Goal: Information Seeking & Learning: Learn about a topic

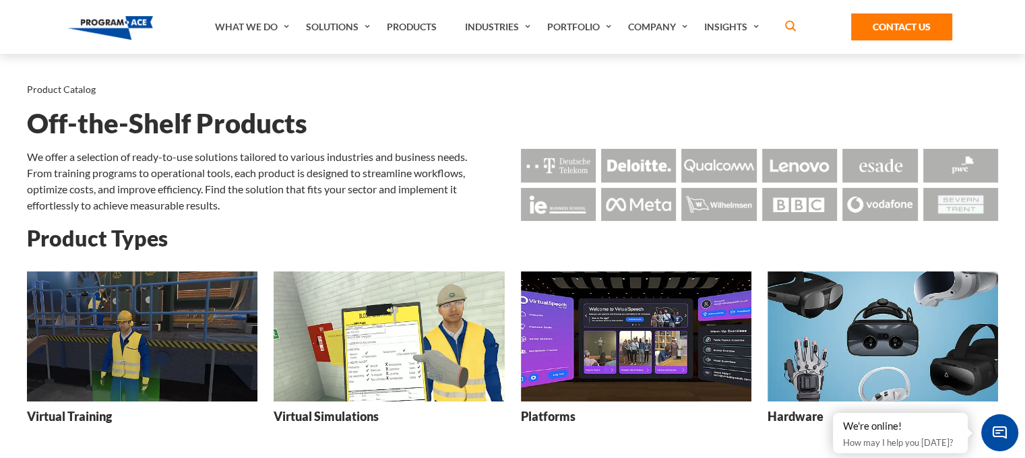
click at [178, 354] on img at bounding box center [142, 336] width 230 height 130
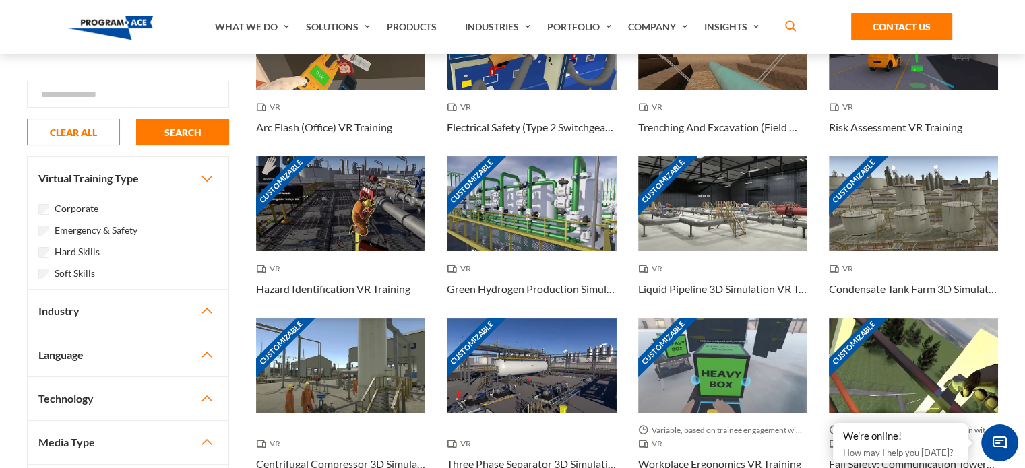
scroll to position [182, 0]
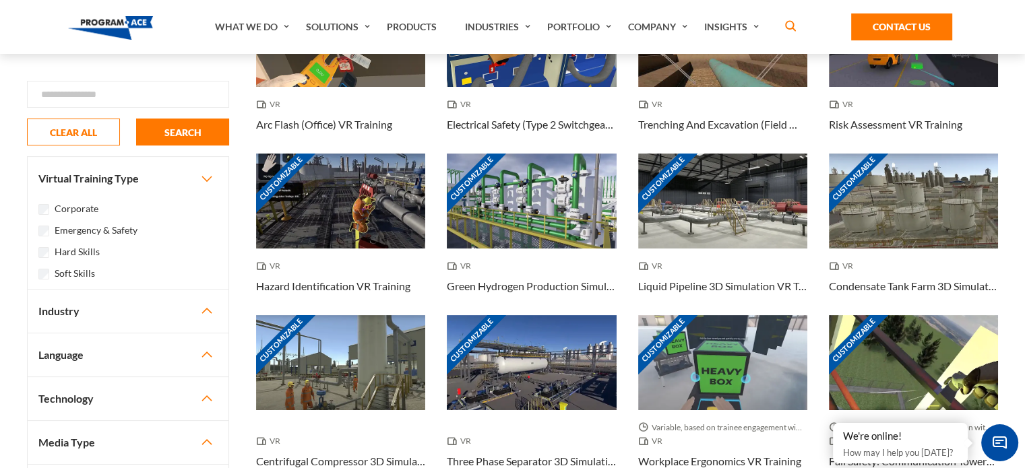
click at [207, 314] on button "Industry" at bounding box center [128, 311] width 201 height 43
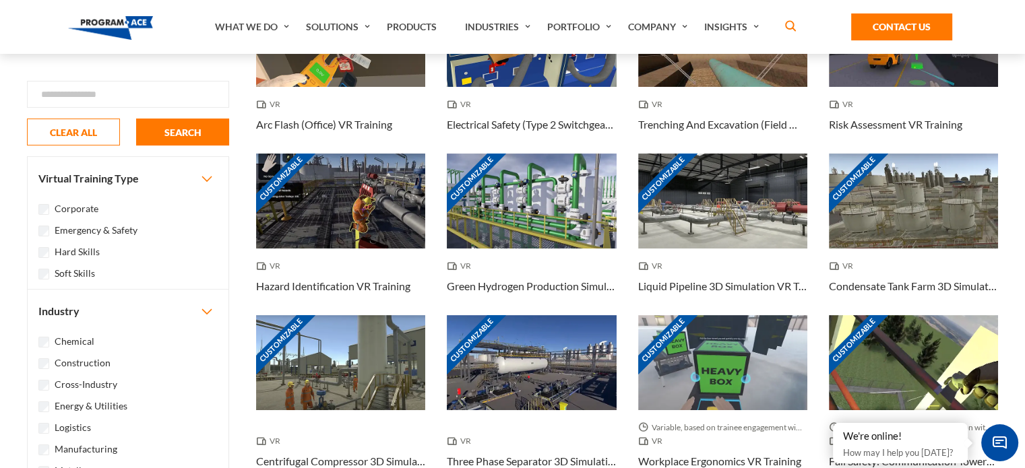
click at [49, 339] on div "Chemical" at bounding box center [127, 341] width 179 height 16
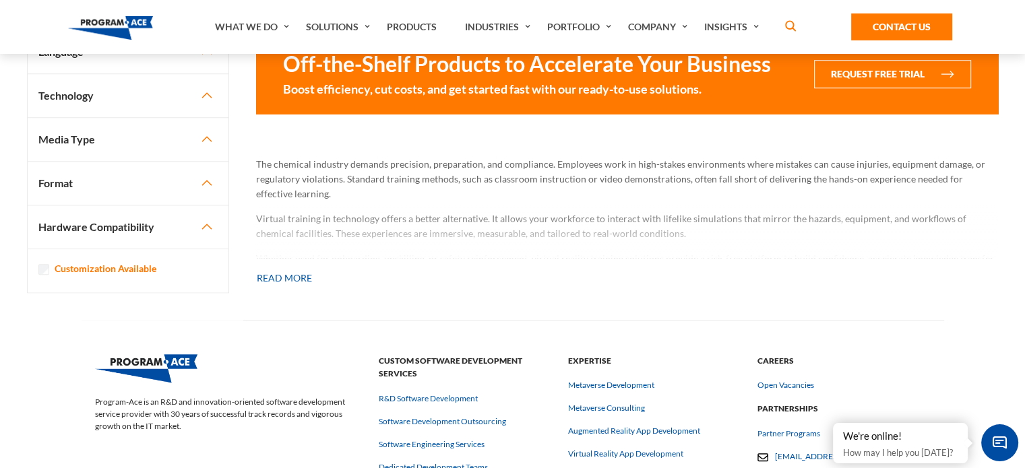
scroll to position [1171, 0]
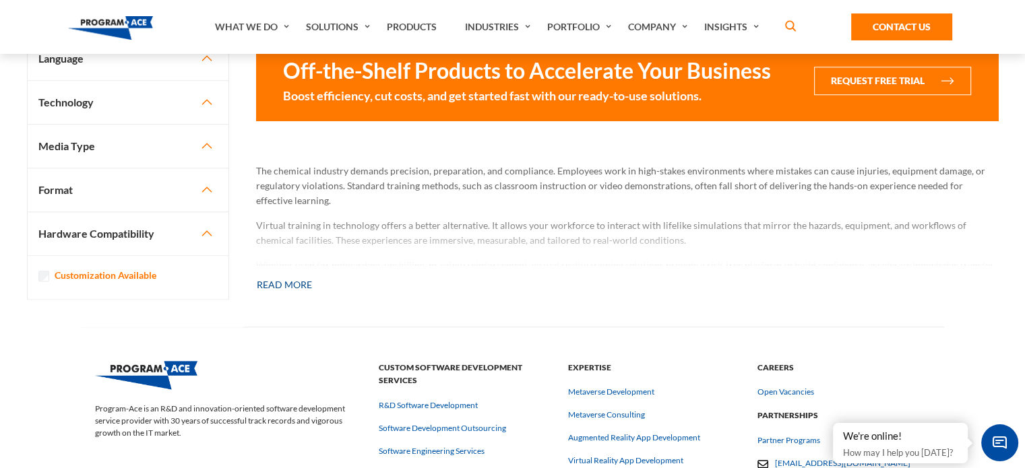
click at [276, 292] on button "Read more" at bounding box center [284, 285] width 57 height 30
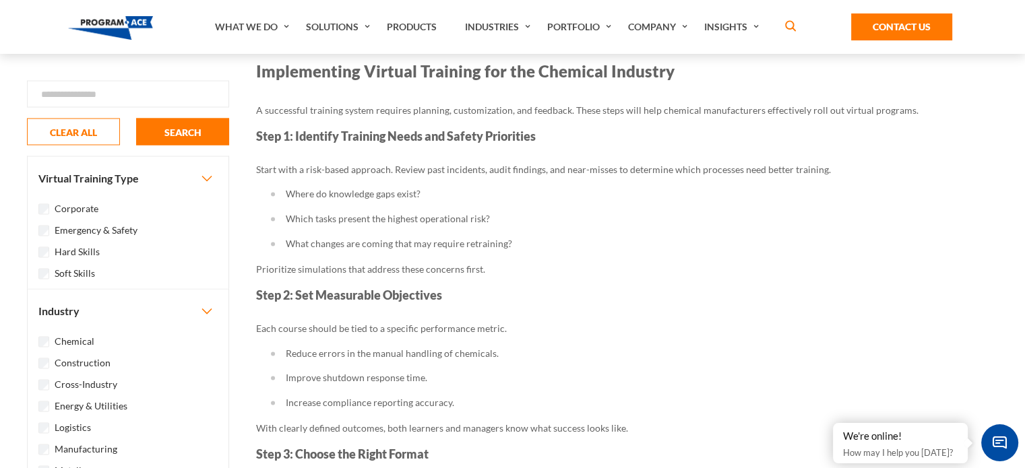
scroll to position [2682, 0]
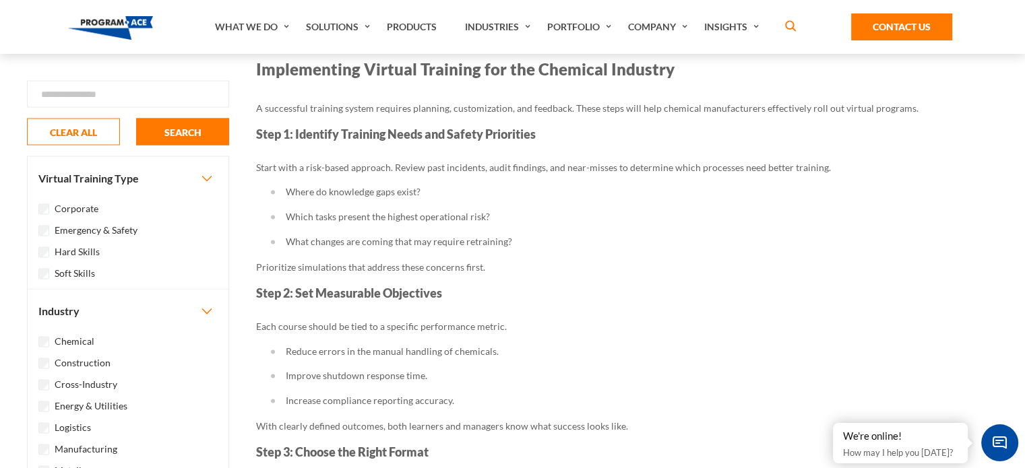
click at [45, 342] on div "Chemical" at bounding box center [127, 341] width 179 height 16
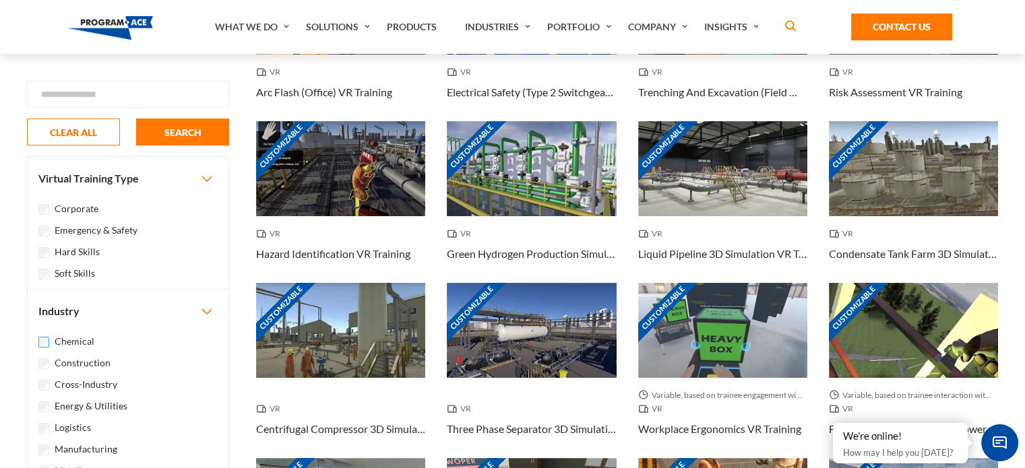
scroll to position [174, 0]
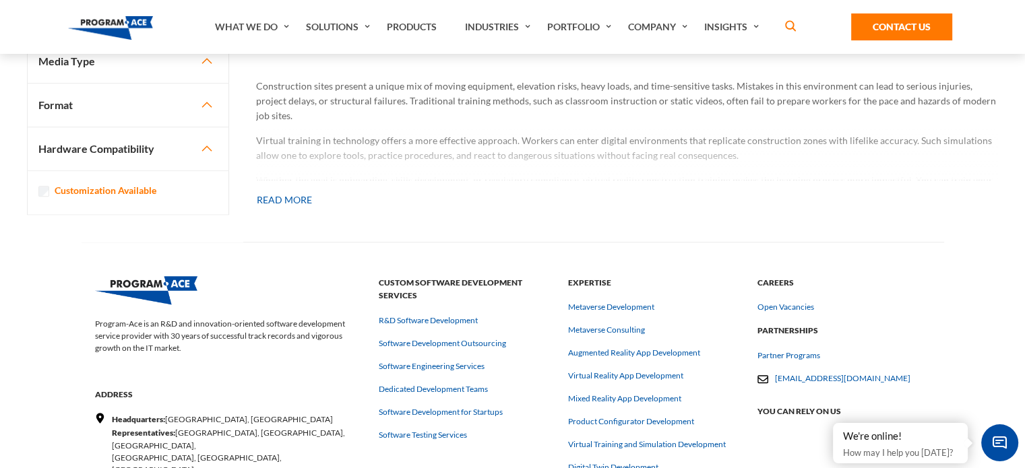
scroll to position [1241, 0]
click at [292, 199] on button "Read more" at bounding box center [284, 202] width 57 height 30
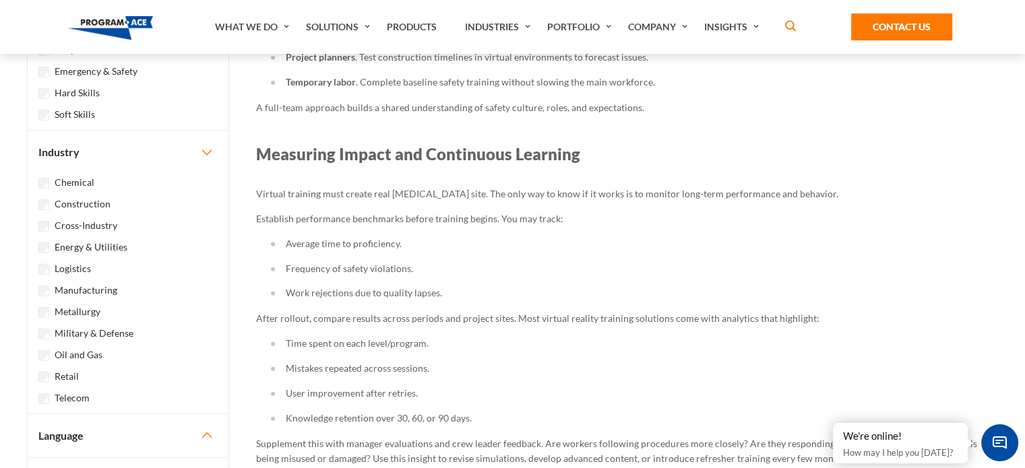
scroll to position [3727, 0]
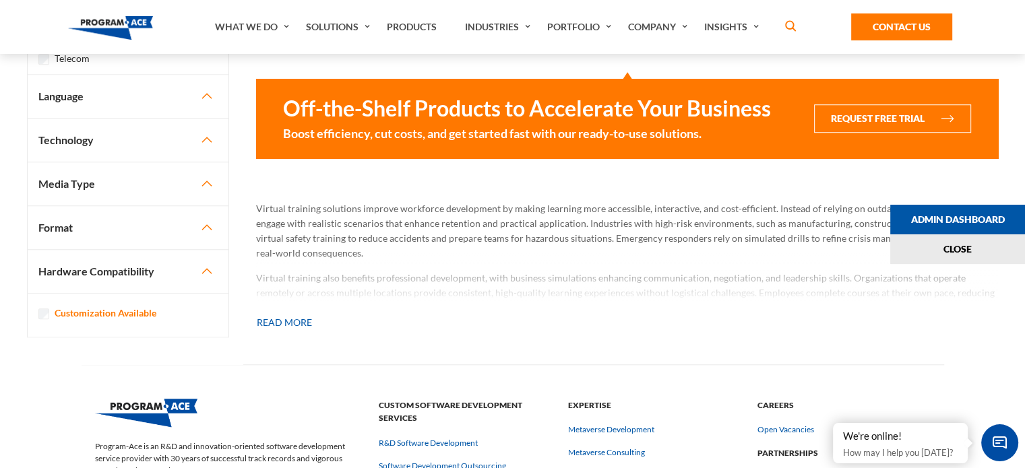
scroll to position [1043, 0]
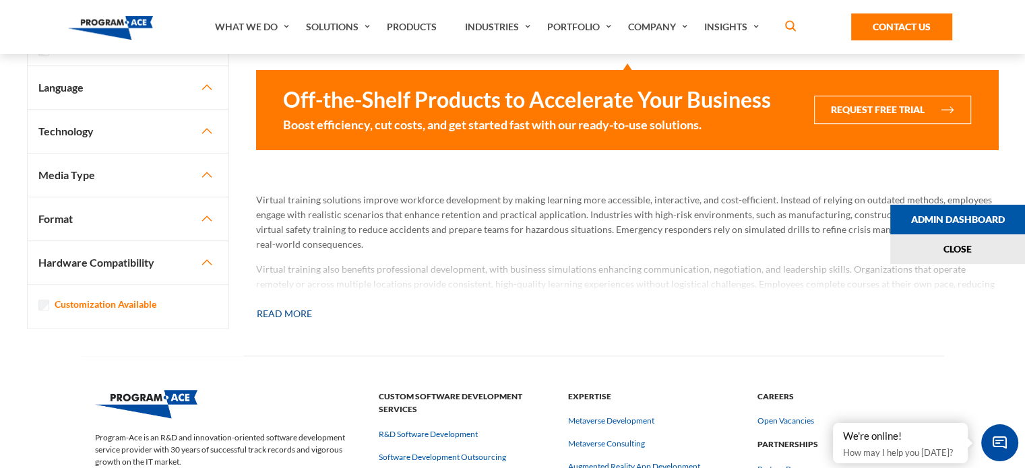
click at [286, 311] on button "Read more" at bounding box center [284, 314] width 57 height 30
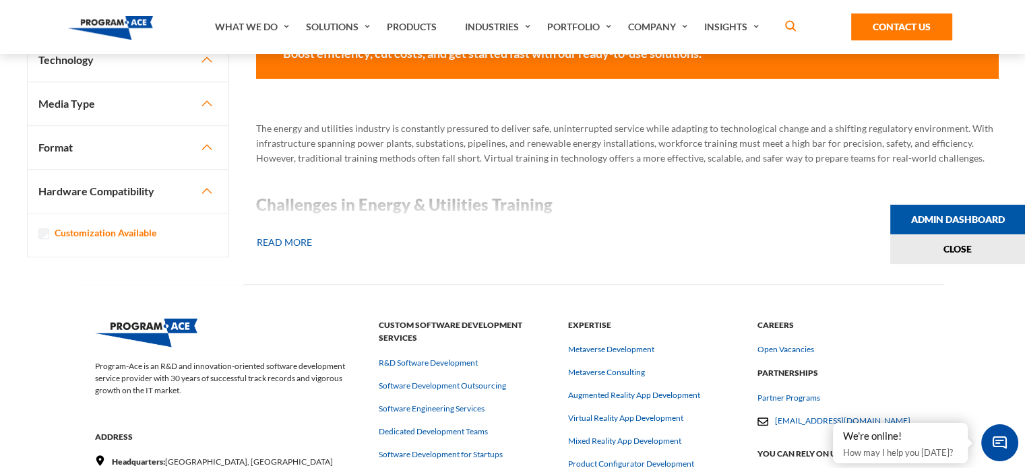
scroll to position [1158, 0]
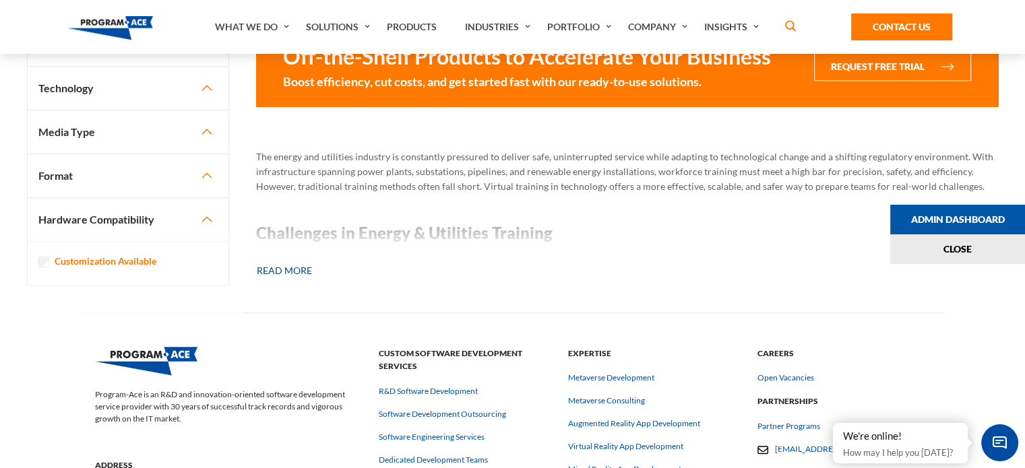
click at [292, 273] on button "Read more" at bounding box center [284, 271] width 57 height 30
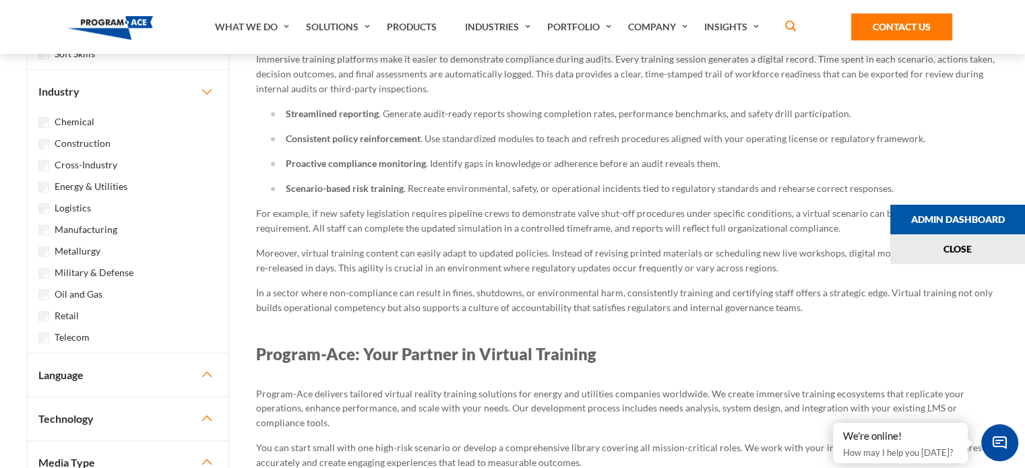
scroll to position [3621, 0]
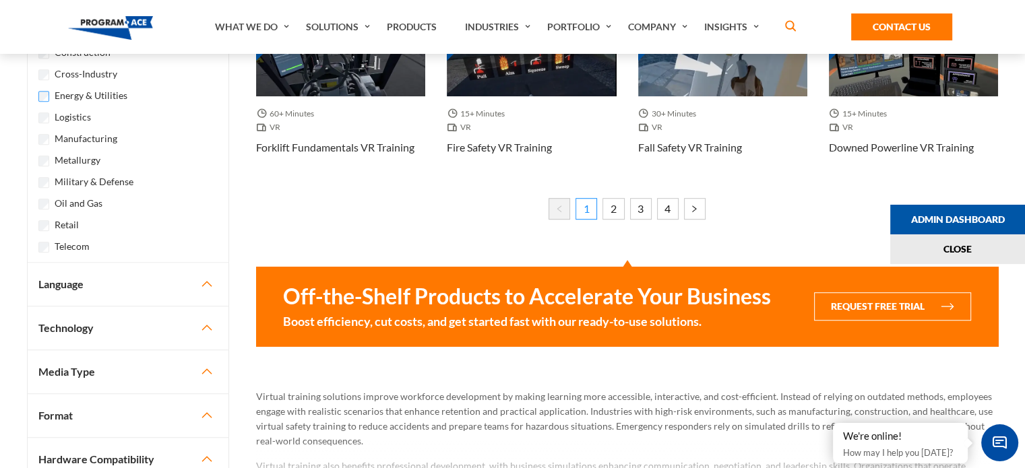
scroll to position [853, 0]
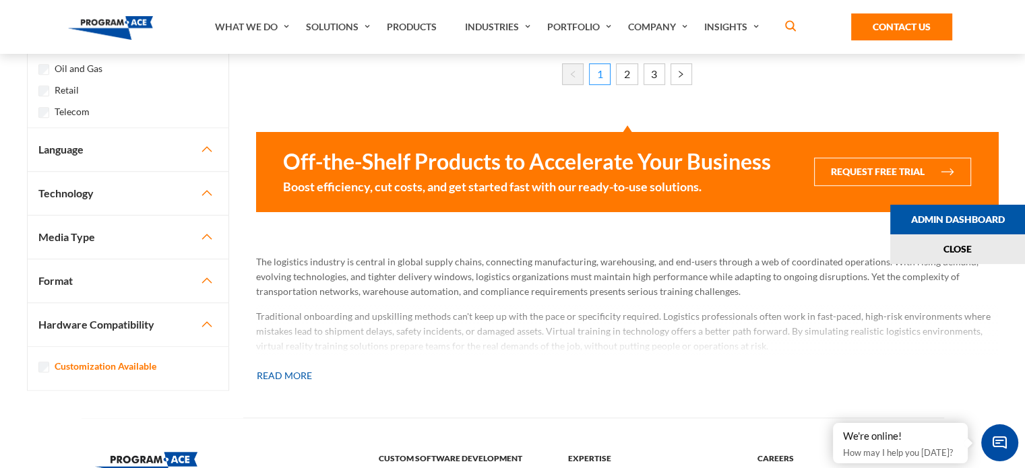
scroll to position [1085, 0]
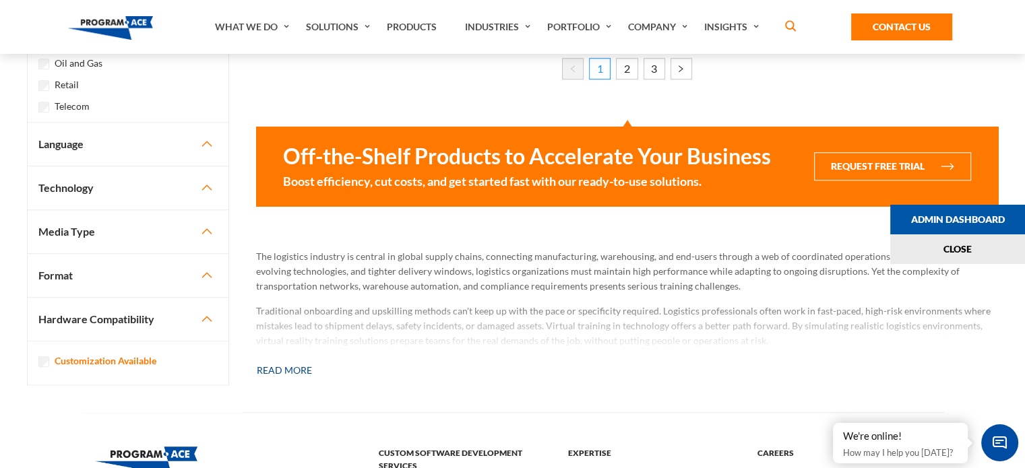
click at [275, 366] on button "Read more" at bounding box center [284, 371] width 57 height 30
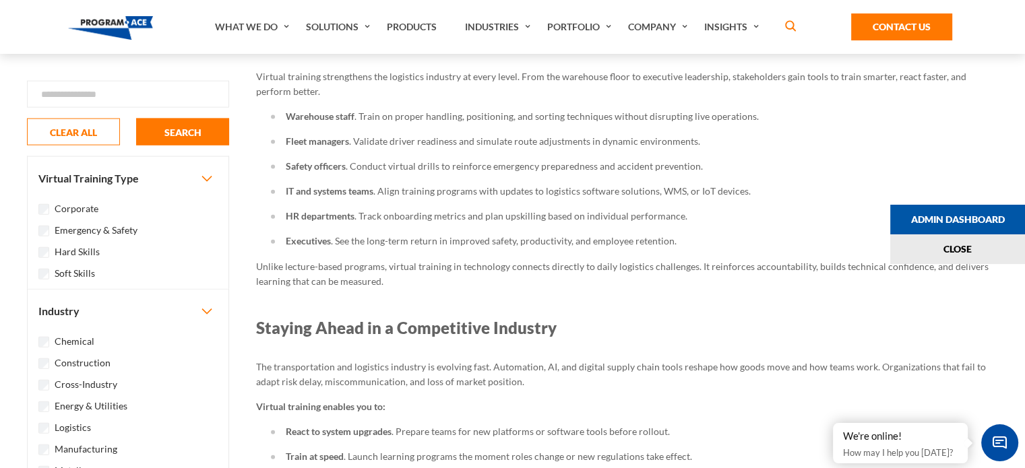
scroll to position [3023, 0]
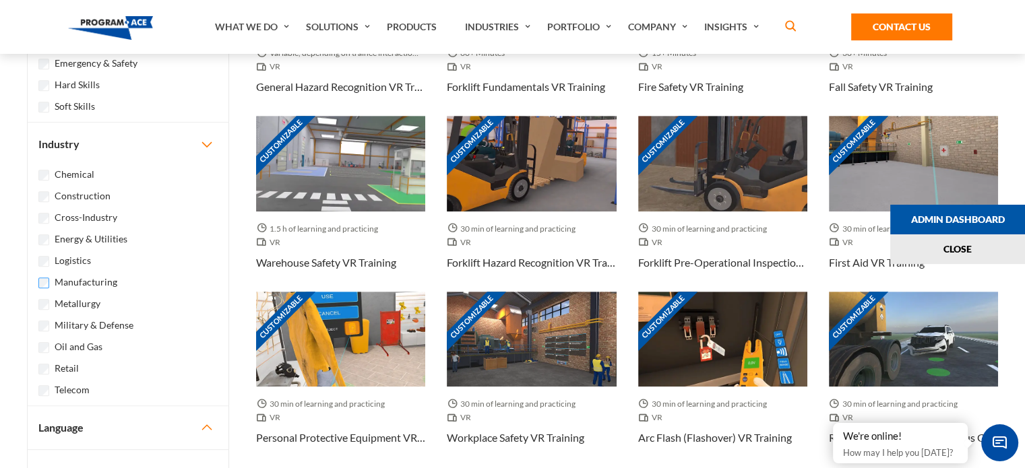
scroll to position [576, 0]
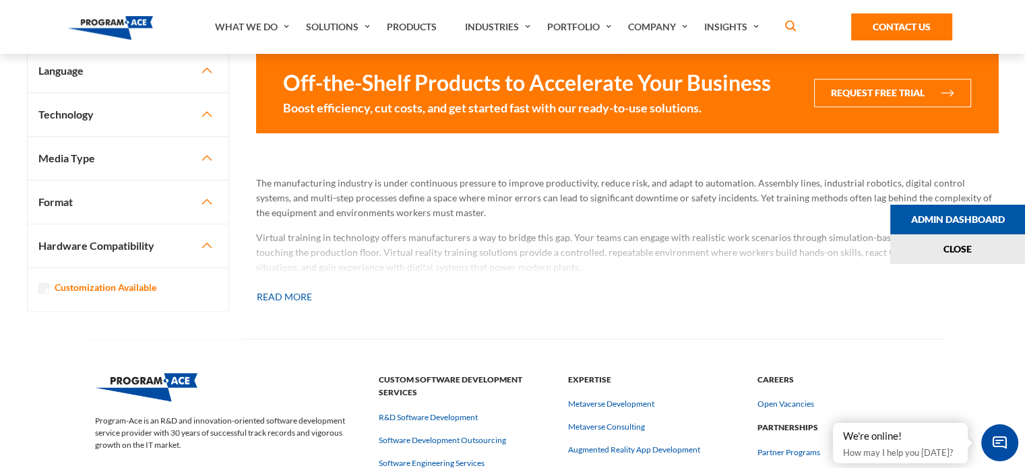
scroll to position [1148, 0]
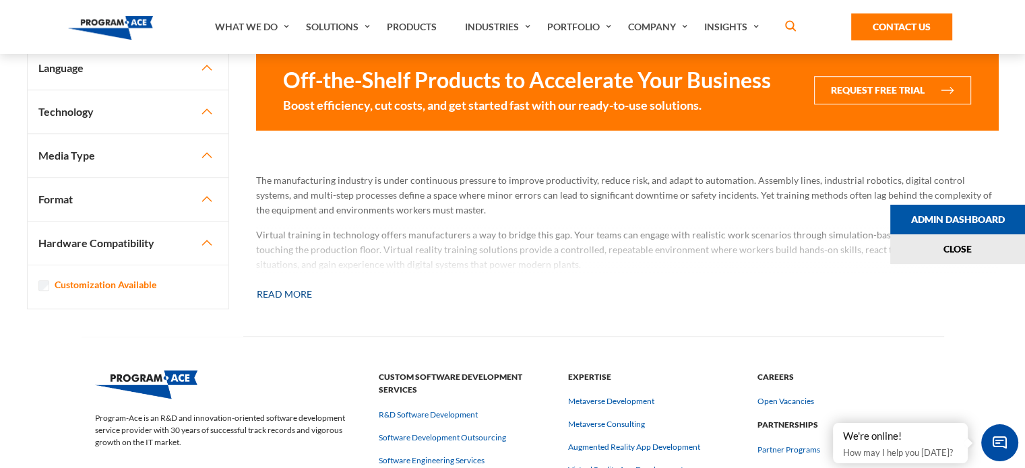
click at [309, 296] on button "Read more" at bounding box center [284, 295] width 57 height 30
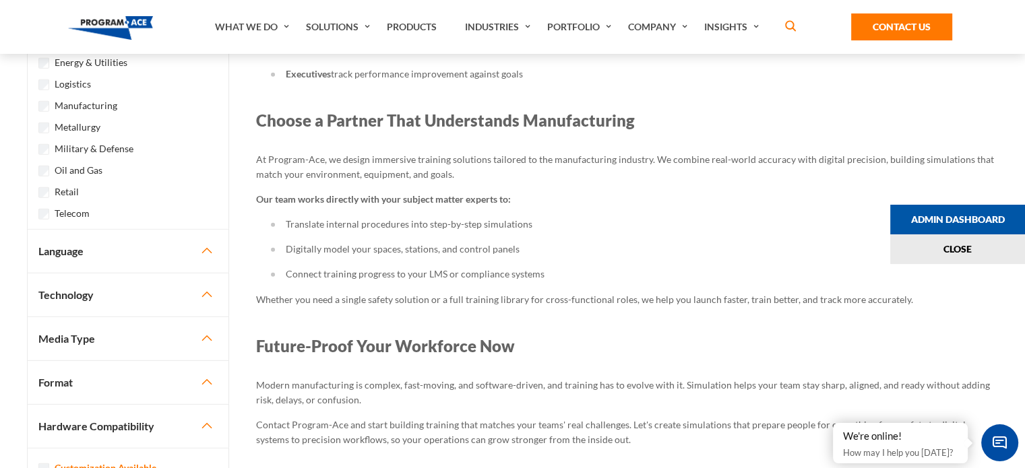
scroll to position [3737, 0]
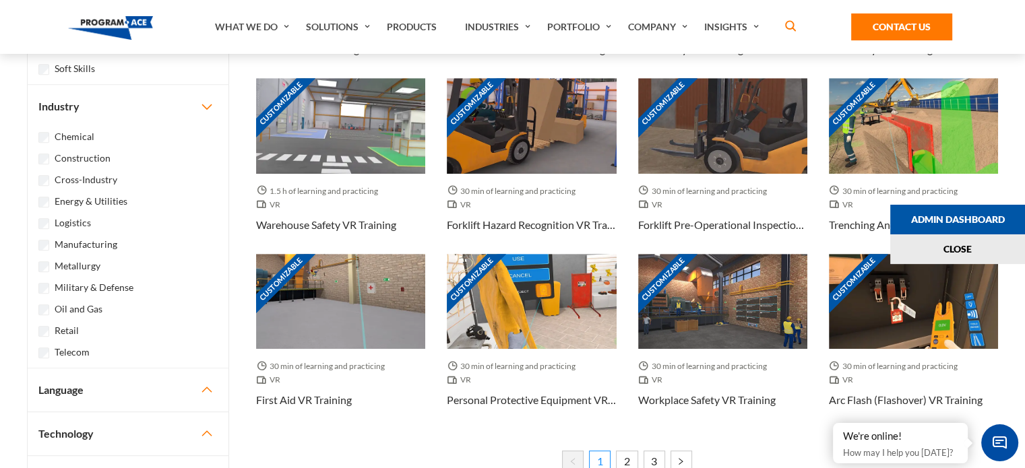
scroll to position [674, 0]
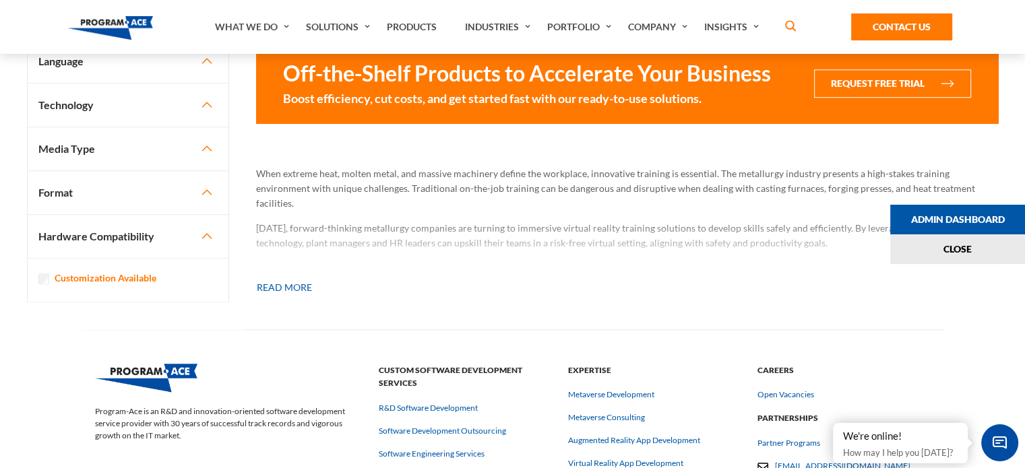
scroll to position [1186, 0]
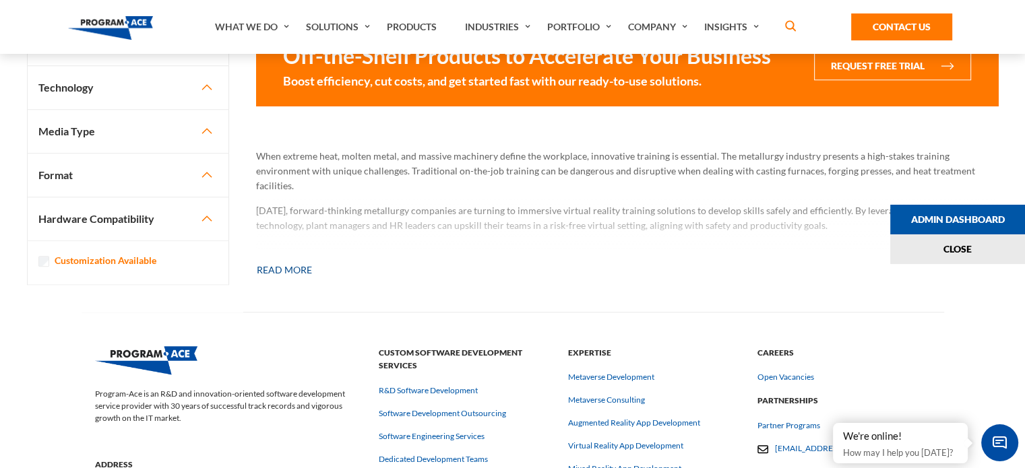
click at [302, 267] on button "Read more" at bounding box center [284, 270] width 57 height 30
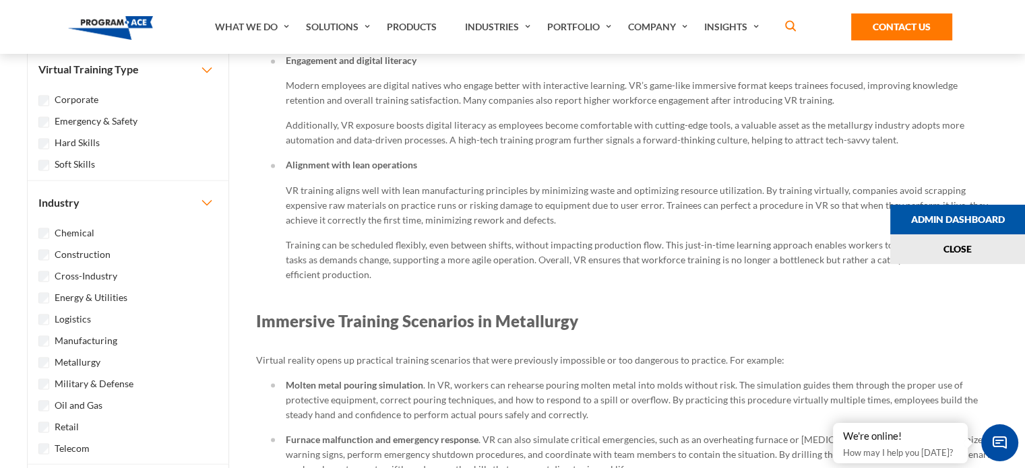
scroll to position [2372, 0]
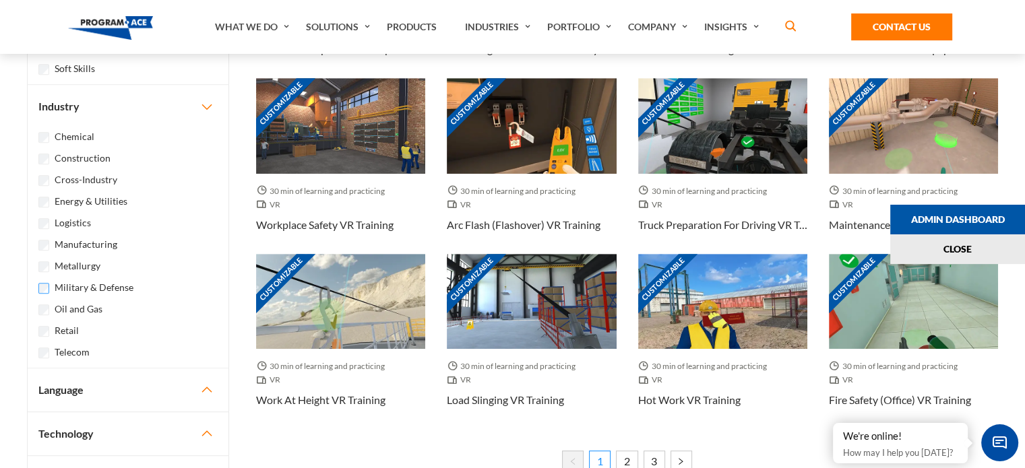
scroll to position [687, 0]
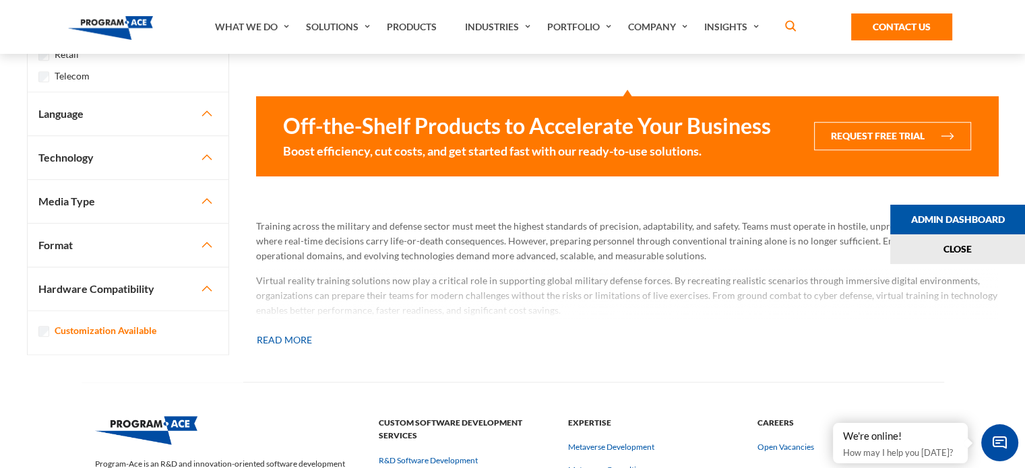
scroll to position [1137, 0]
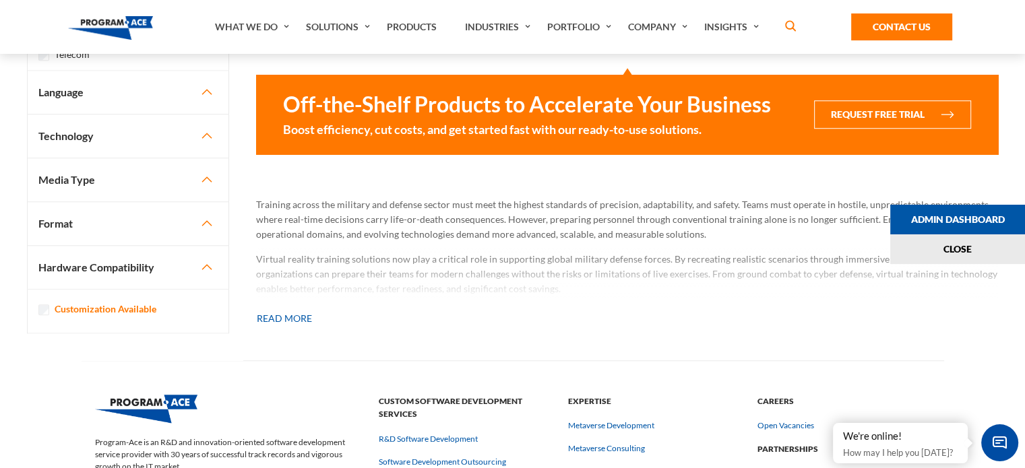
click at [496, 271] on div at bounding box center [627, 273] width 742 height 51
click at [283, 318] on button "Read more" at bounding box center [284, 319] width 57 height 30
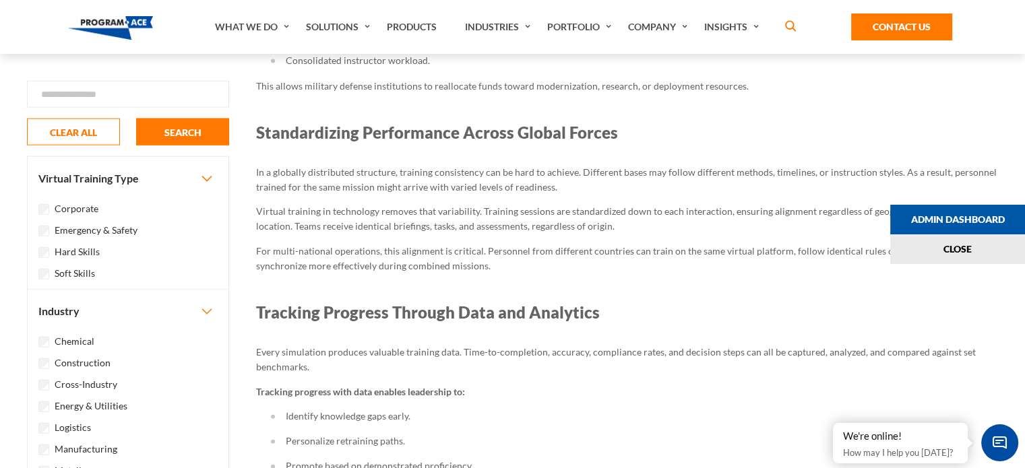
scroll to position [3128, 0]
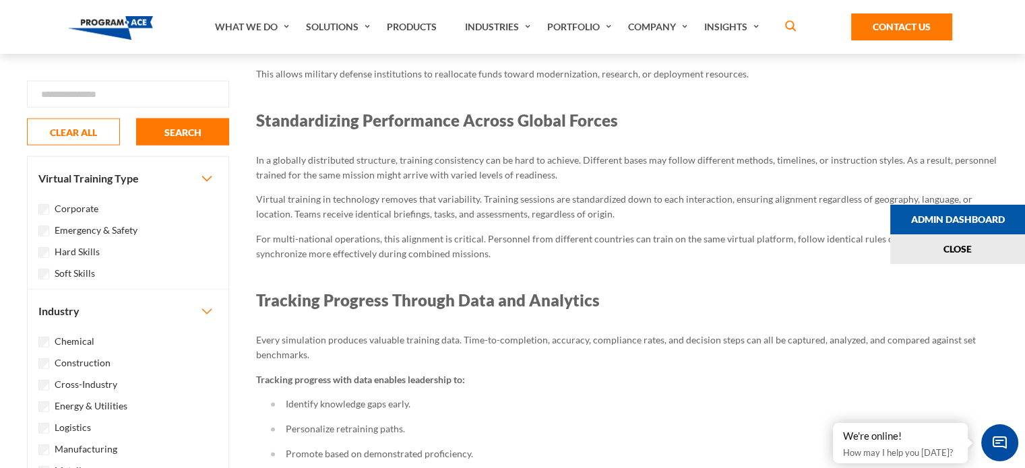
click at [205, 317] on button "Industry" at bounding box center [128, 311] width 201 height 43
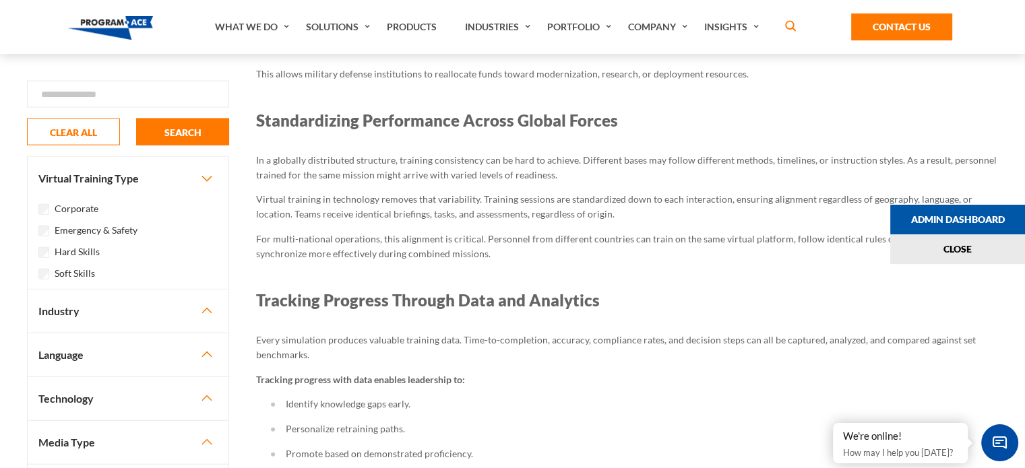
click at [205, 317] on button "Industry" at bounding box center [128, 311] width 201 height 43
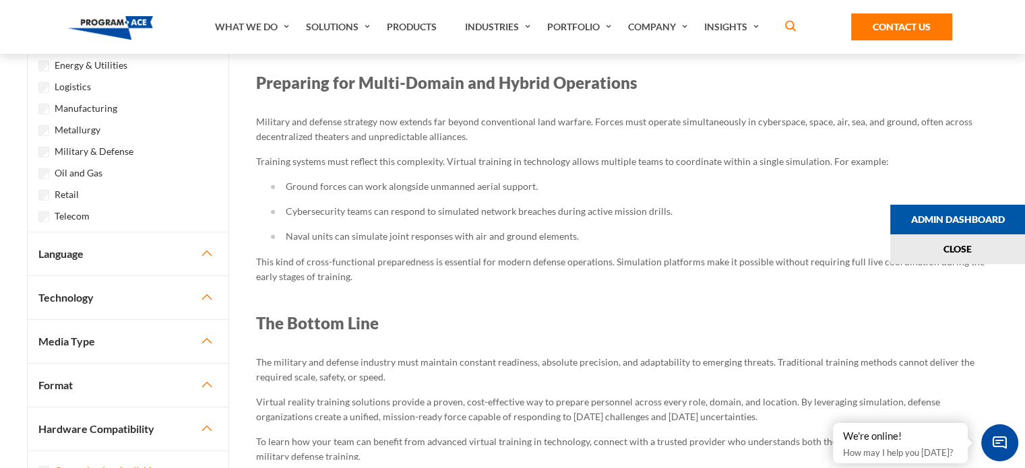
scroll to position [3875, 0]
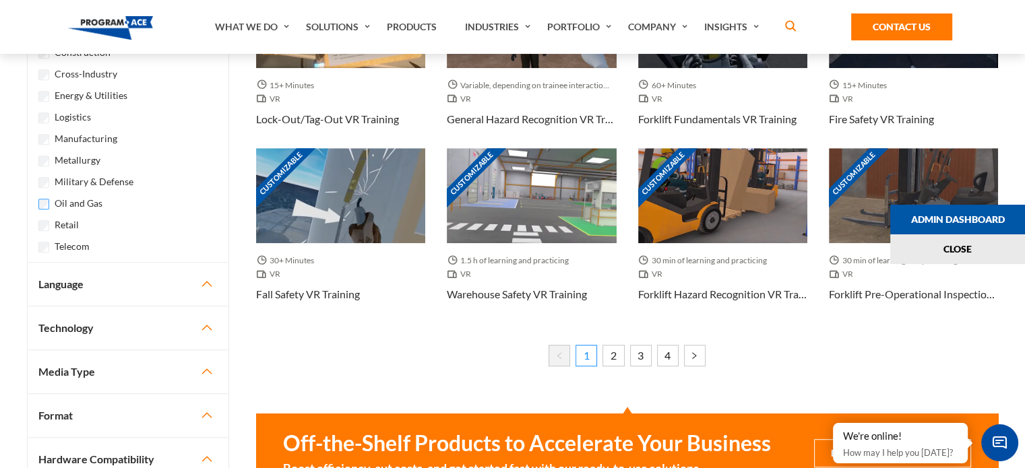
scroll to position [768, 0]
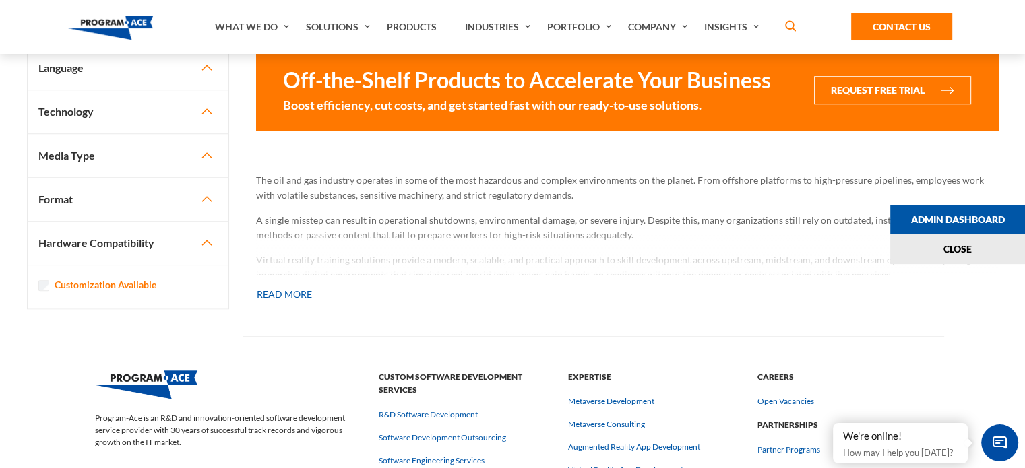
scroll to position [1140, 0]
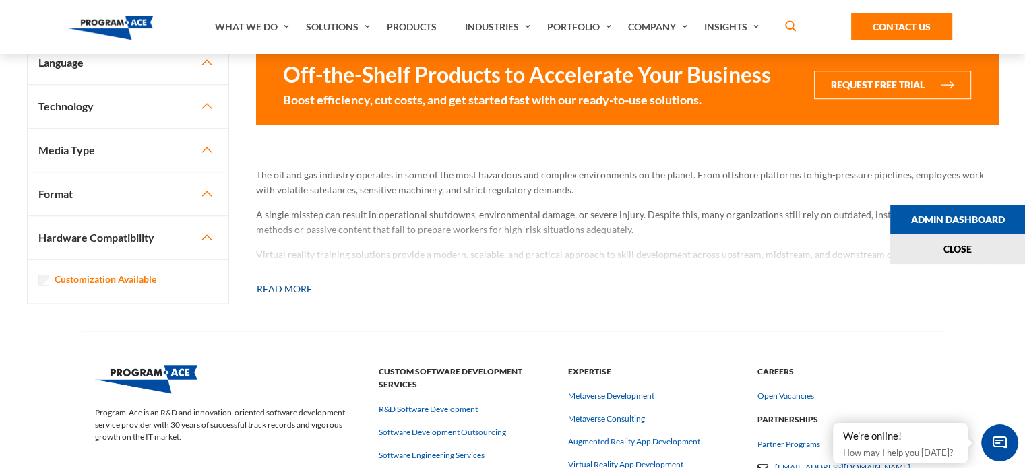
click at [298, 285] on button "Read more" at bounding box center [284, 289] width 57 height 30
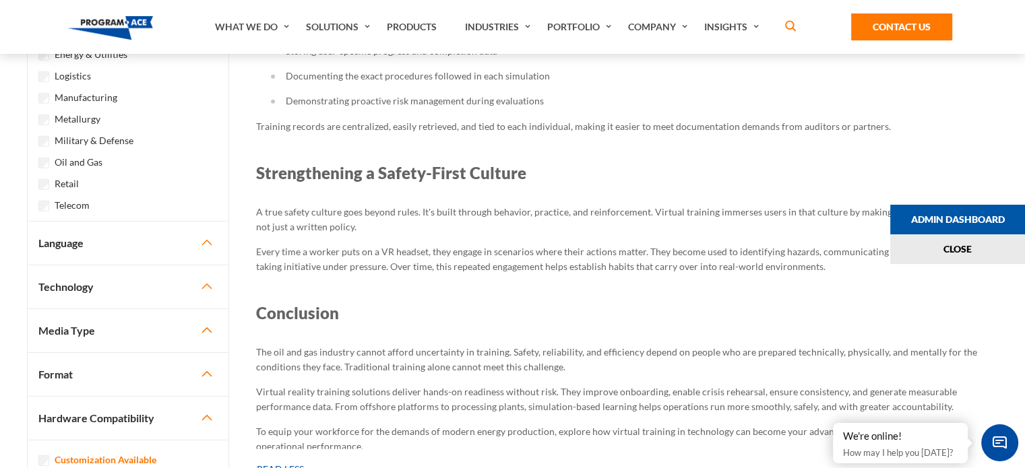
scroll to position [4006, 0]
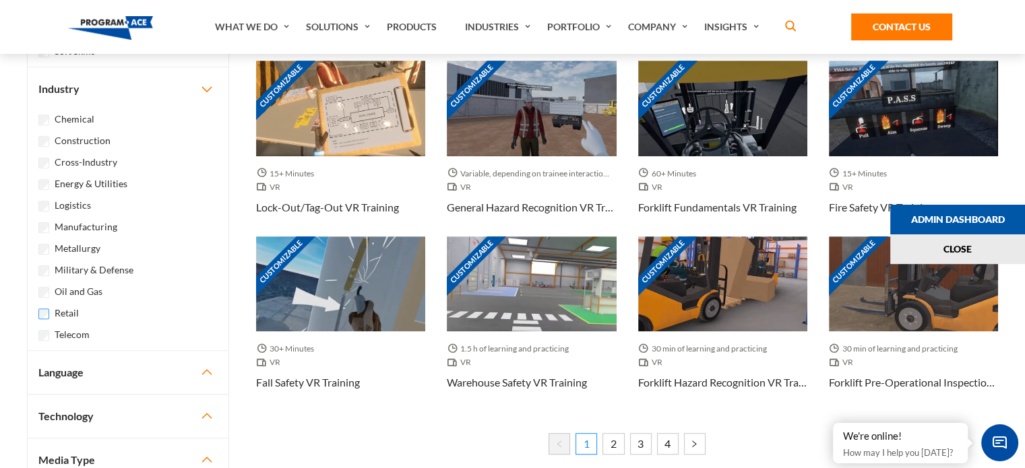
scroll to position [701, 0]
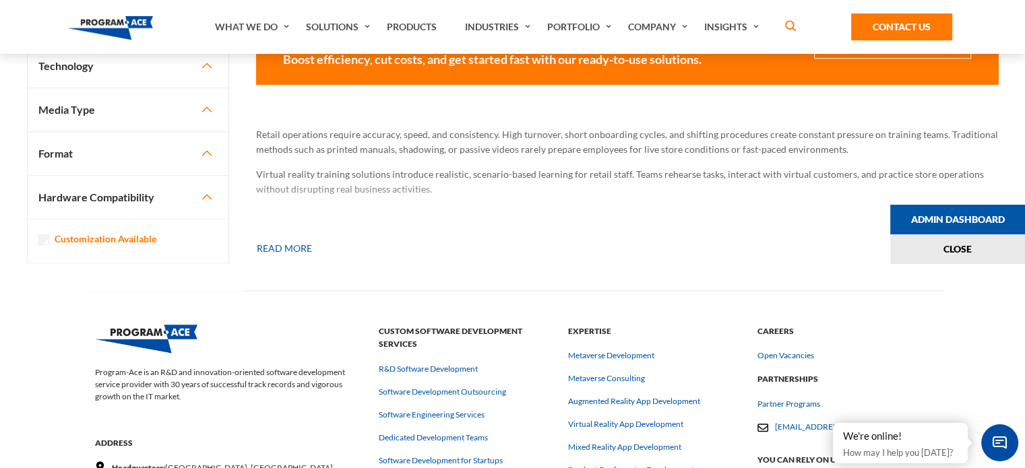
scroll to position [1197, 0]
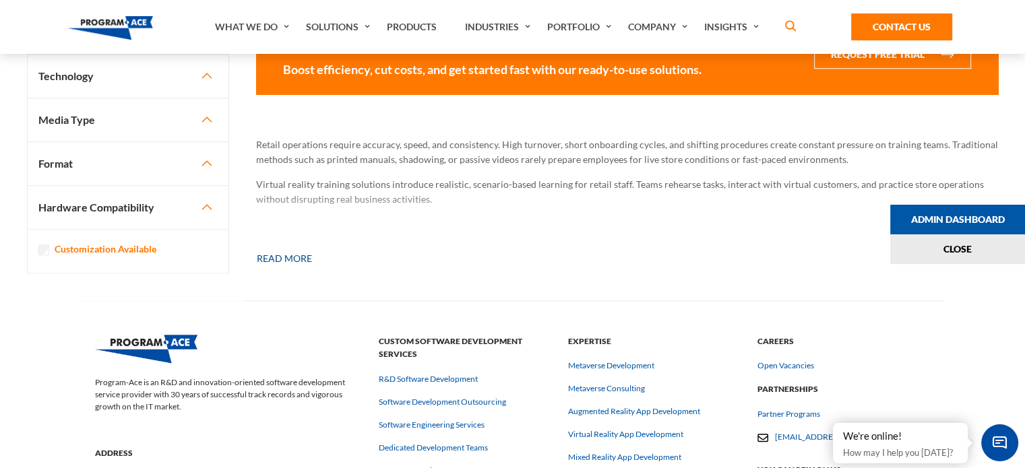
click at [296, 255] on button "Read more" at bounding box center [284, 259] width 57 height 30
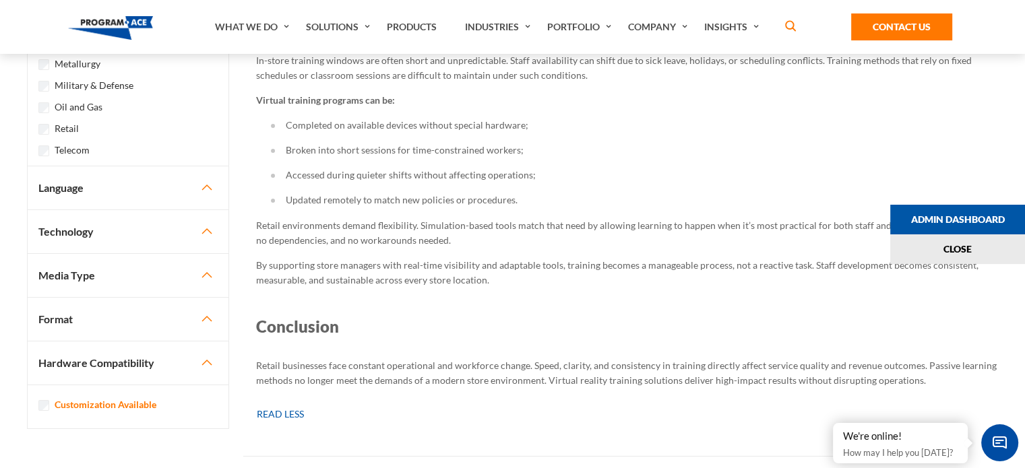
scroll to position [4754, 0]
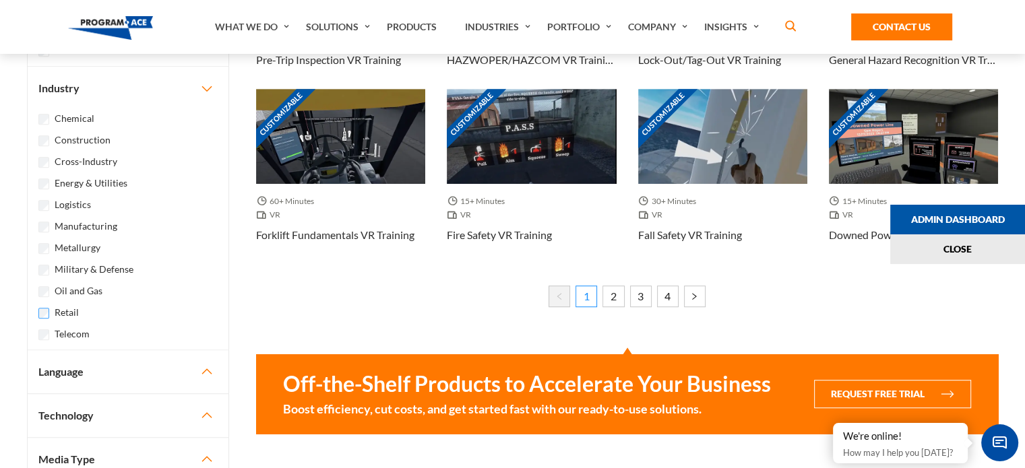
scroll to position [765, 0]
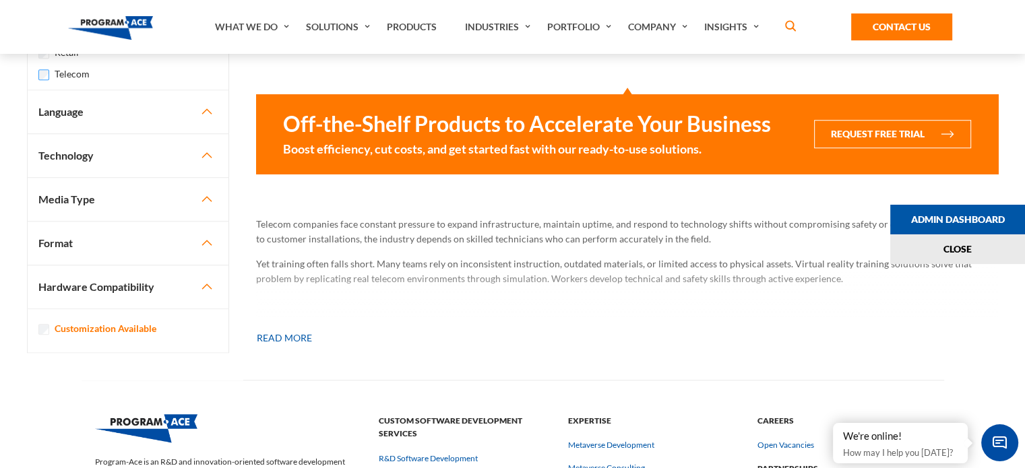
scroll to position [1128, 0]
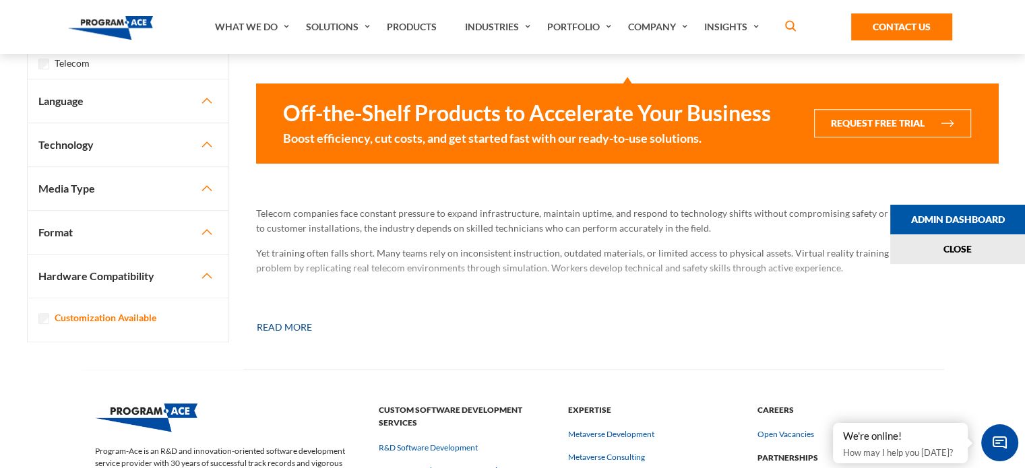
click at [304, 329] on button "Read more" at bounding box center [284, 328] width 57 height 30
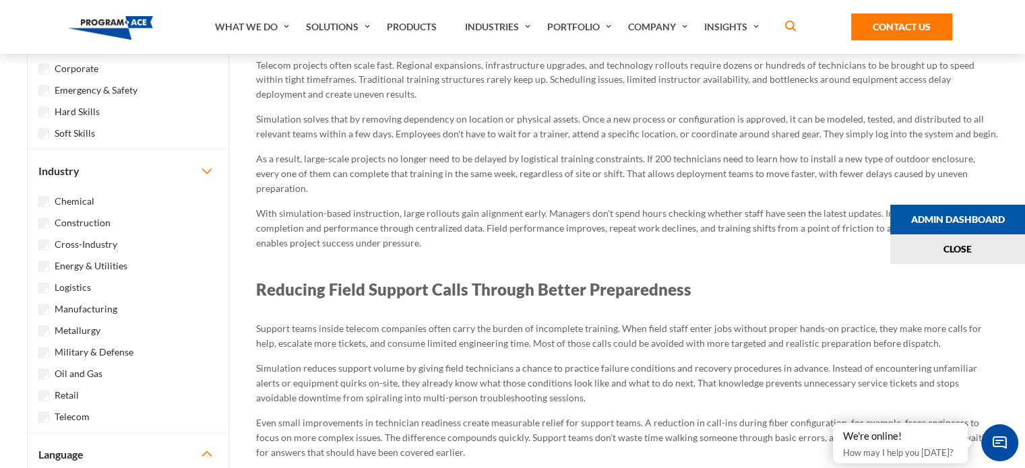
scroll to position [2816, 0]
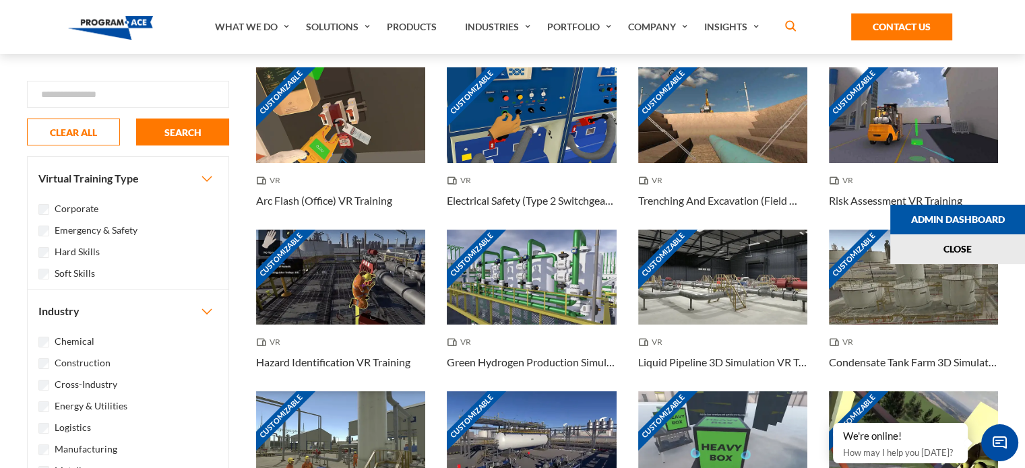
scroll to position [109, 0]
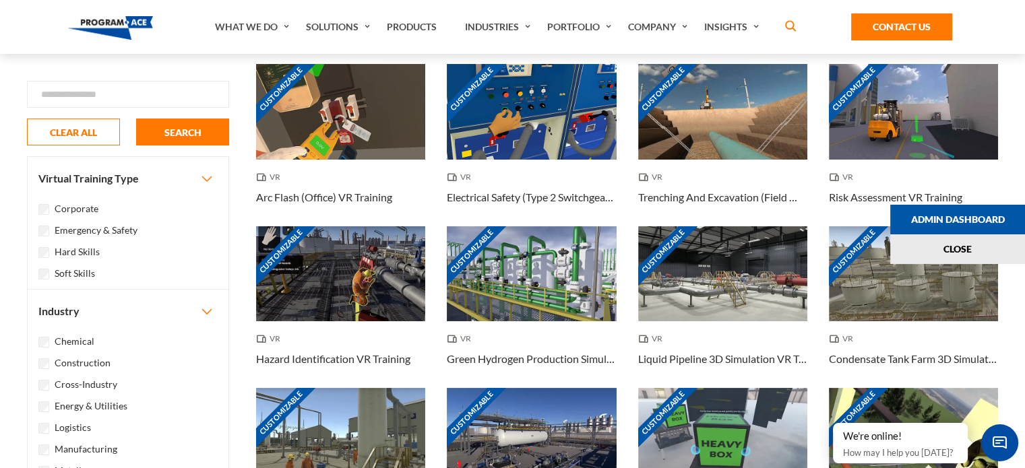
click at [50, 274] on div "Soft Skills" at bounding box center [127, 273] width 179 height 16
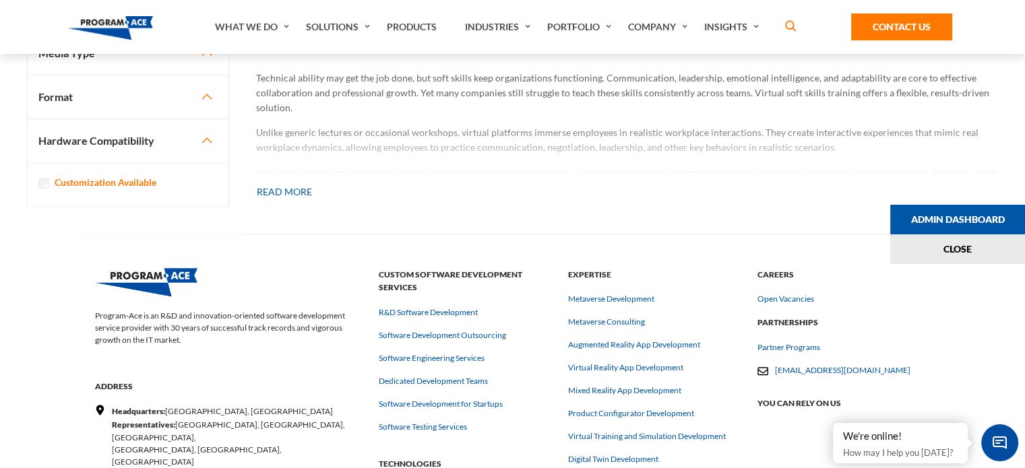
scroll to position [1280, 0]
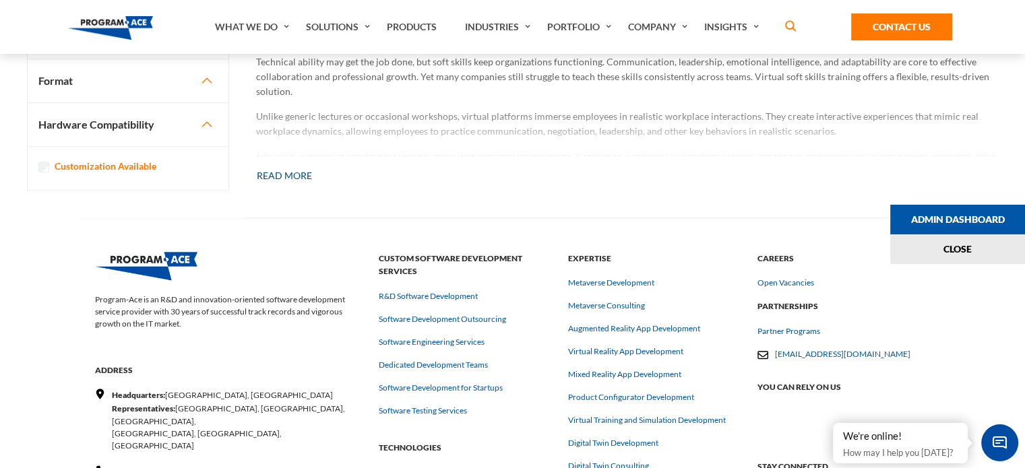
click at [288, 173] on button "Read more" at bounding box center [284, 176] width 57 height 30
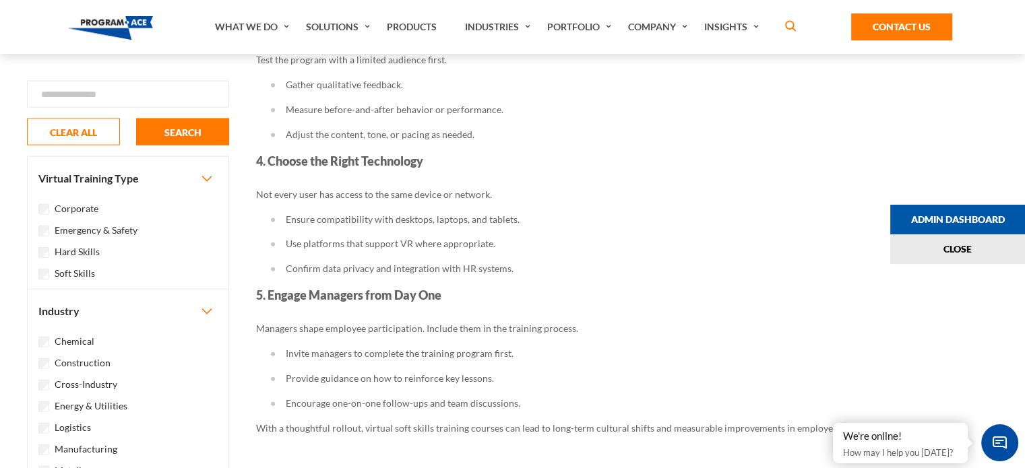
scroll to position [2983, 0]
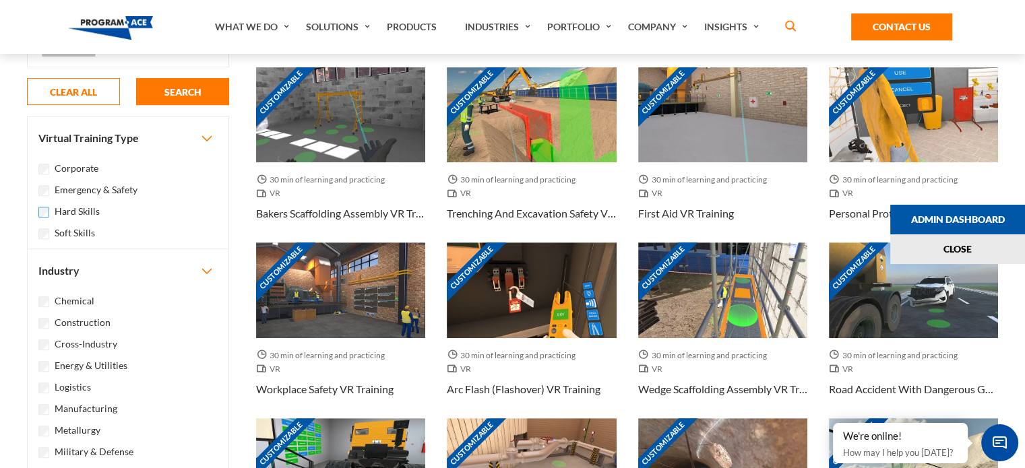
scroll to position [364, 0]
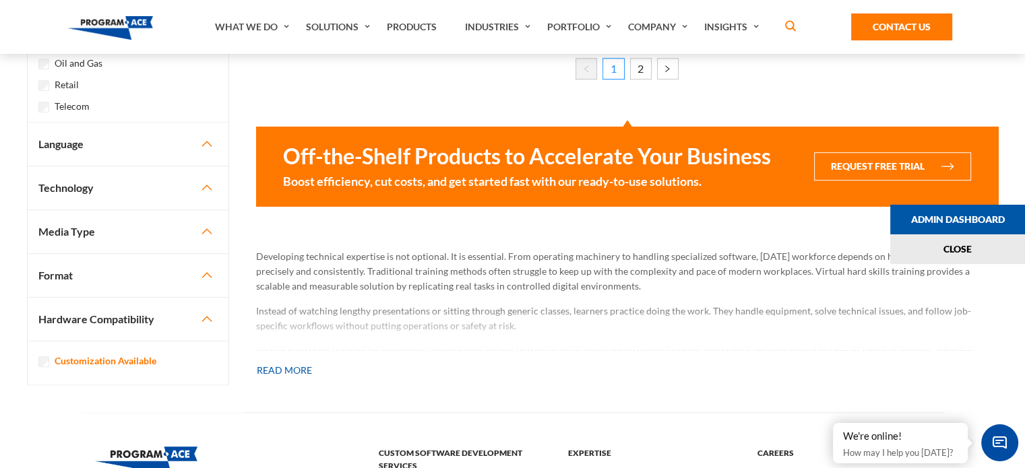
scroll to position [1126, 0]
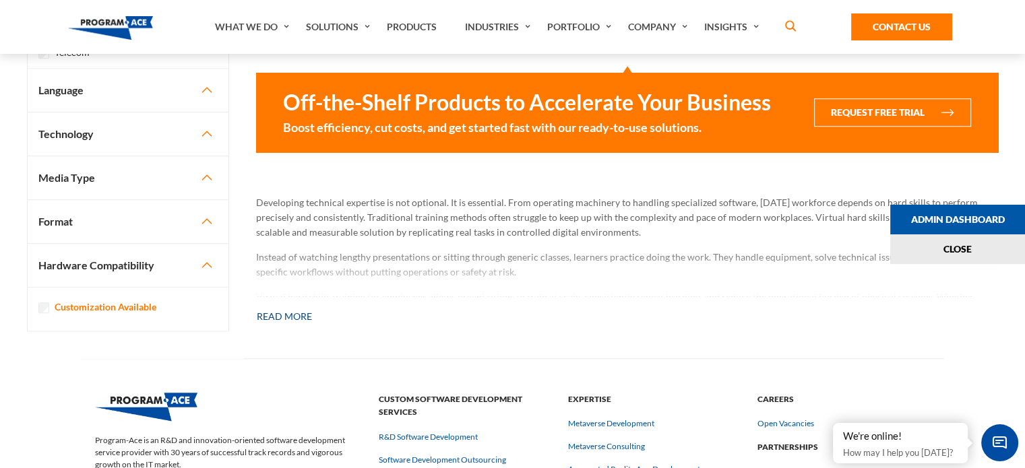
click at [285, 312] on button "Read more" at bounding box center [284, 317] width 57 height 30
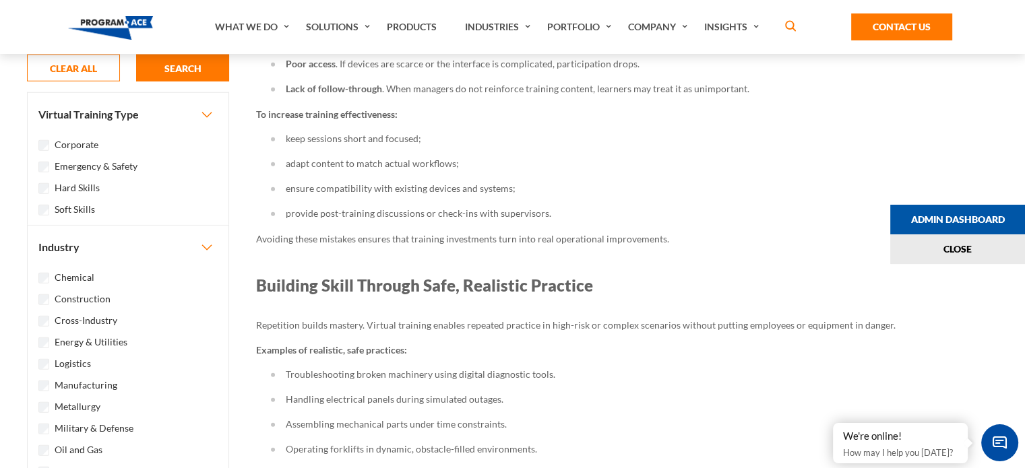
scroll to position [3718, 0]
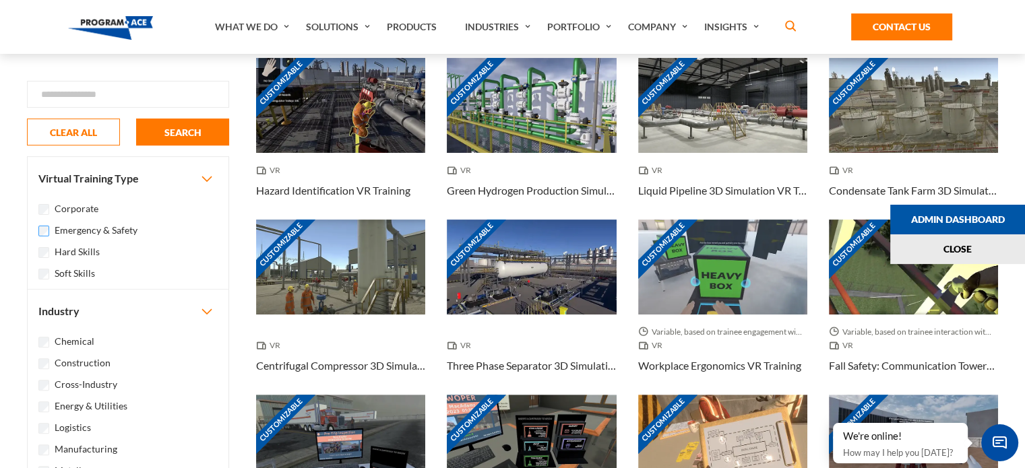
scroll to position [344, 0]
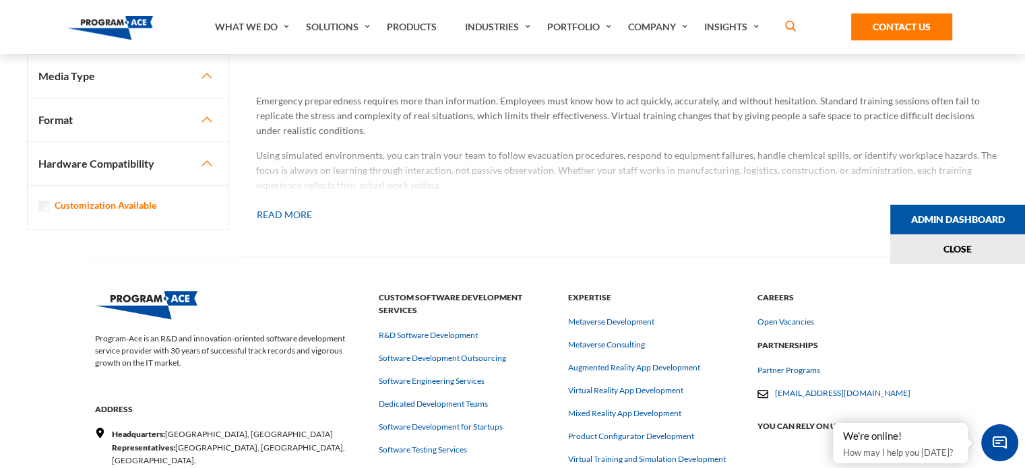
scroll to position [1230, 0]
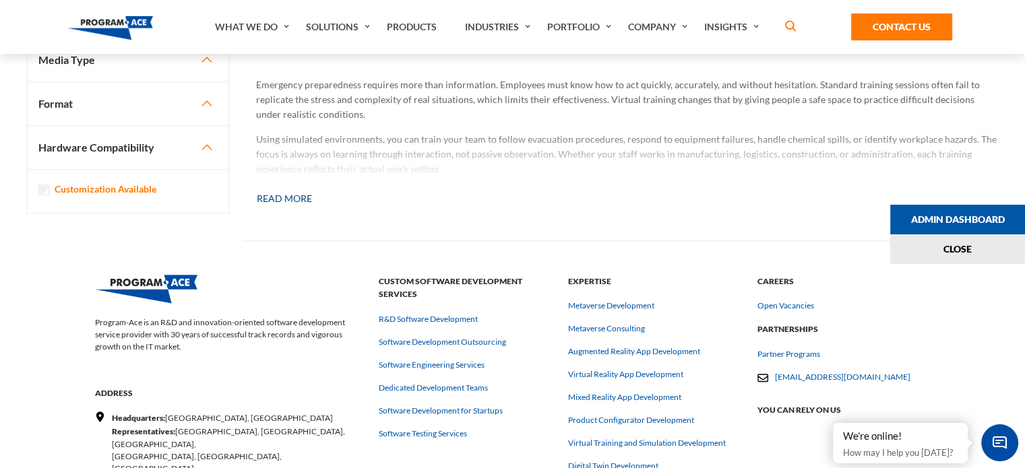
click at [294, 205] on button "Read more" at bounding box center [284, 199] width 57 height 30
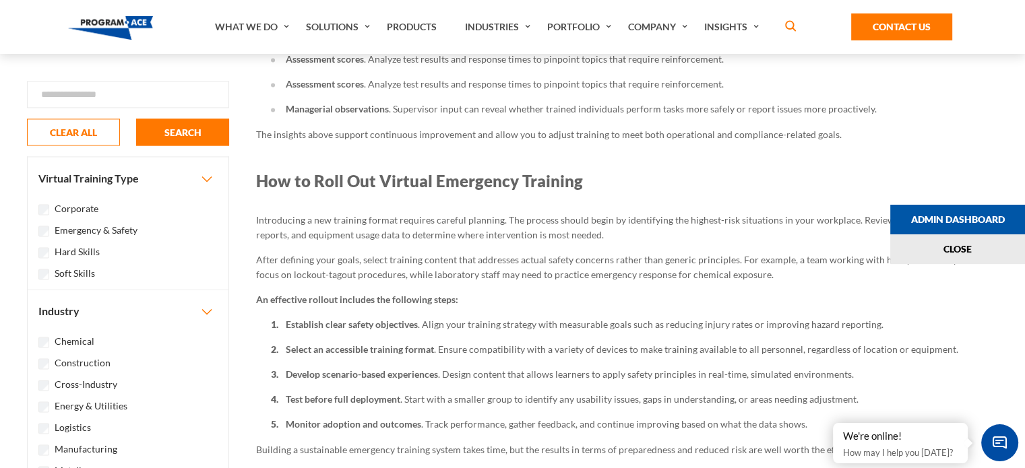
scroll to position [1987, 0]
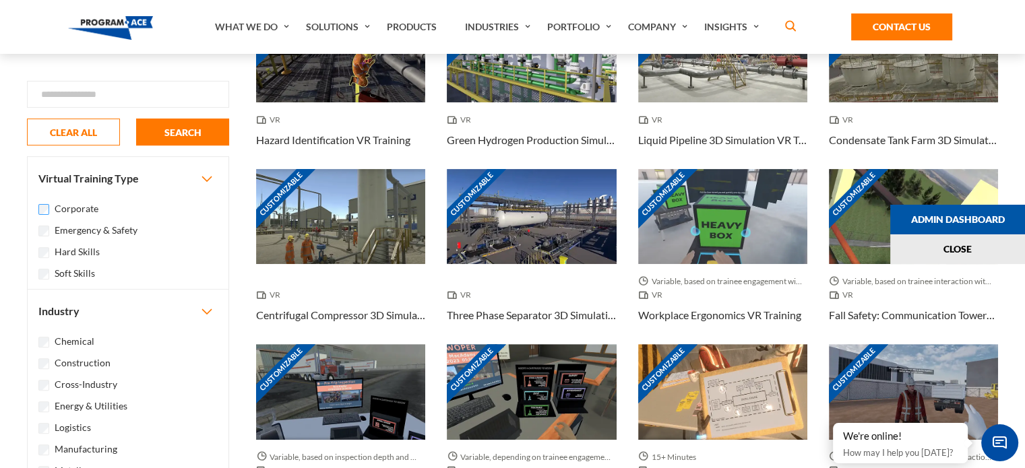
scroll to position [399, 0]
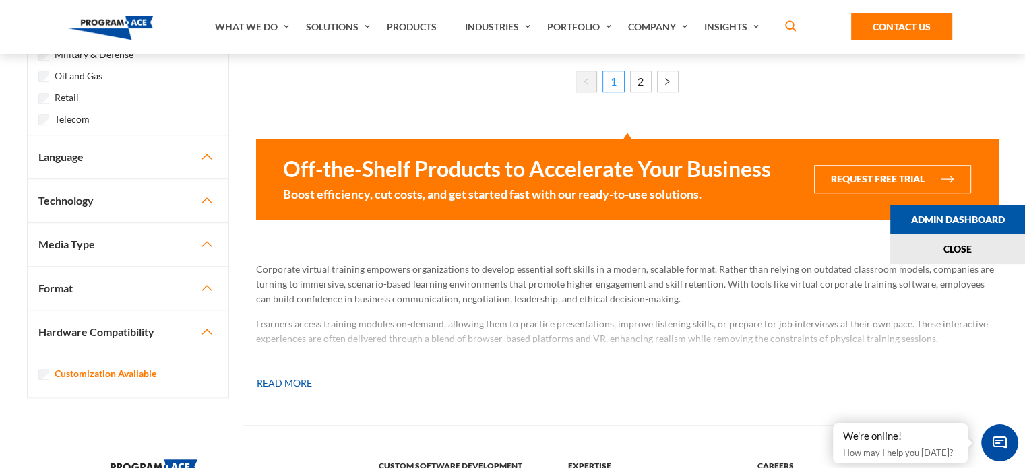
scroll to position [1107, 0]
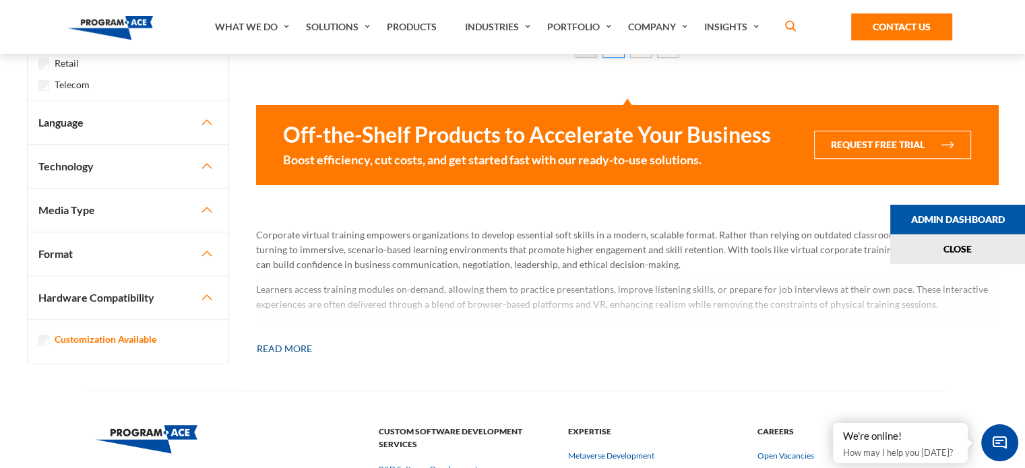
click at [307, 339] on button "Read more" at bounding box center [284, 349] width 57 height 30
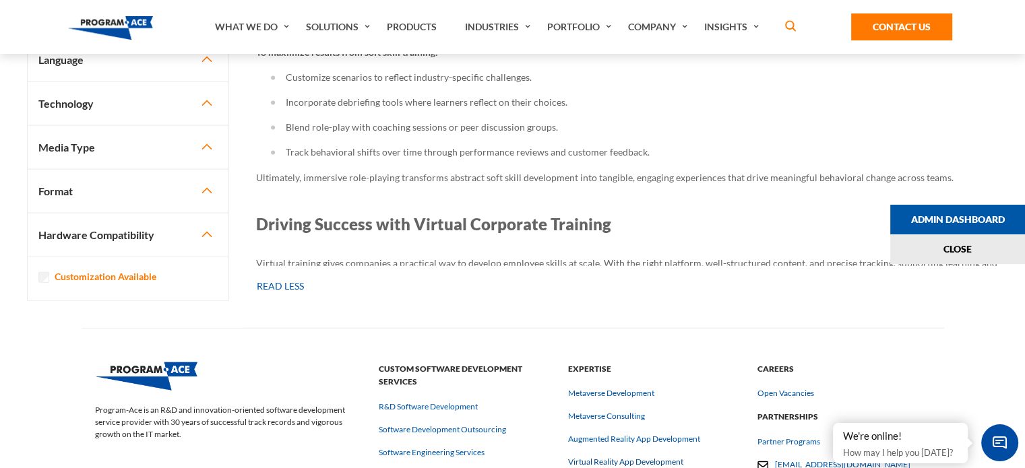
scroll to position [3023, 0]
